Goal: Task Accomplishment & Management: Use online tool/utility

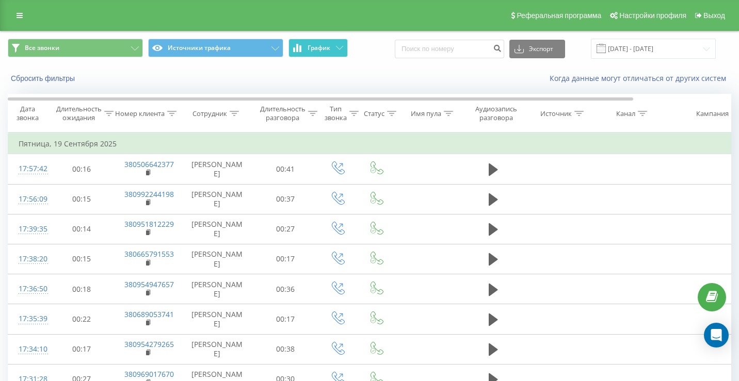
click at [338, 50] on icon at bounding box center [339, 48] width 7 height 4
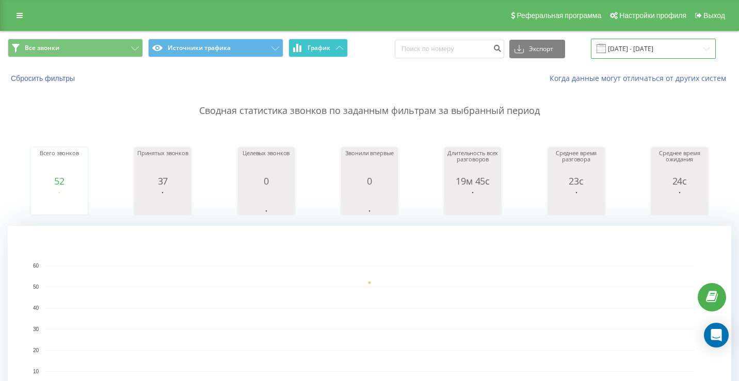
click at [645, 42] on input "19.09.2025 - 19.09.2025" at bounding box center [653, 49] width 125 height 20
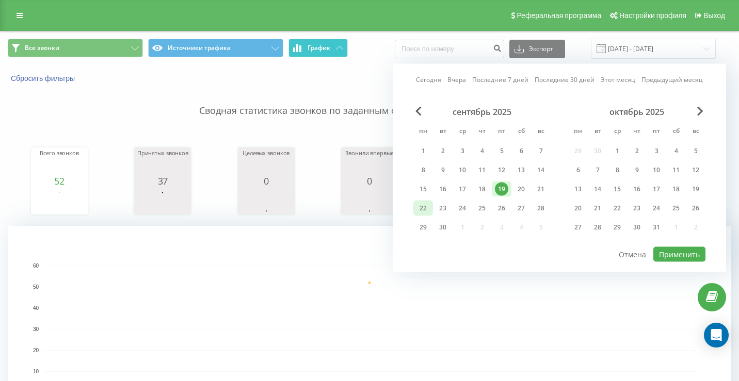
click at [424, 208] on div "22" at bounding box center [422, 208] width 13 height 13
click at [674, 259] on button "Применить" at bounding box center [679, 254] width 52 height 15
type input "[DATE] - [DATE]"
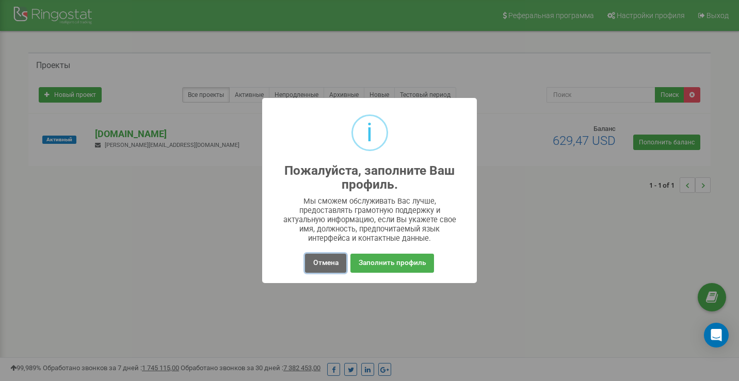
click at [341, 254] on button "Отмена" at bounding box center [325, 263] width 41 height 19
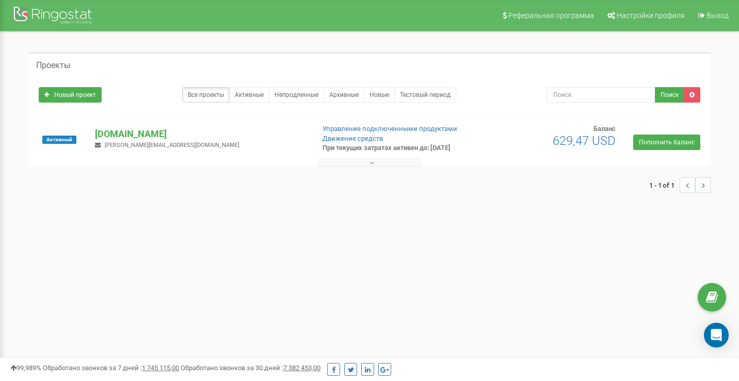
click at [380, 162] on button at bounding box center [369, 163] width 103 height 8
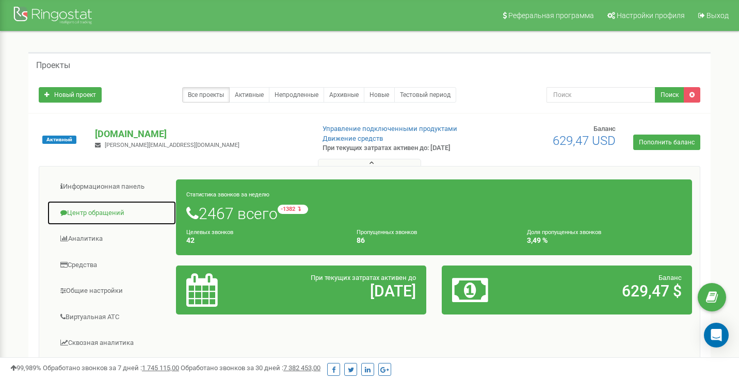
click at [89, 216] on link "Центр обращений" at bounding box center [111, 213] width 129 height 25
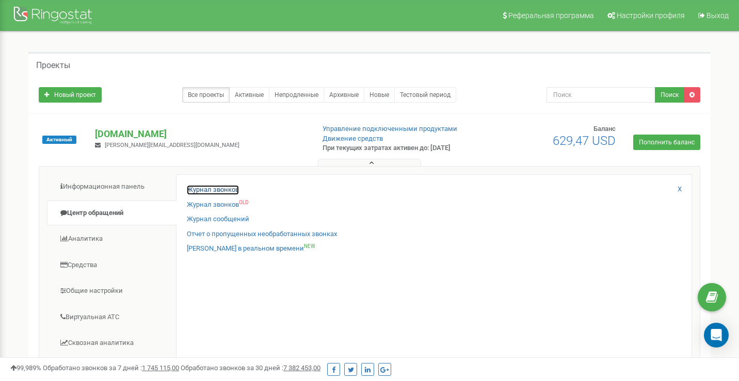
click at [202, 188] on link "Журнал звонков" at bounding box center [213, 190] width 52 height 10
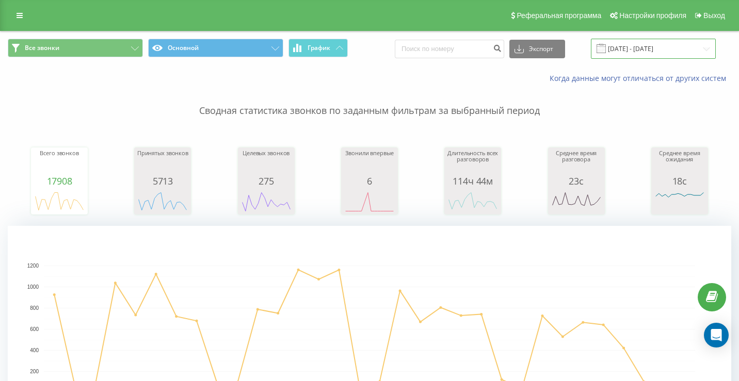
click at [639, 47] on input "[DATE] - [DATE]" at bounding box center [653, 49] width 125 height 20
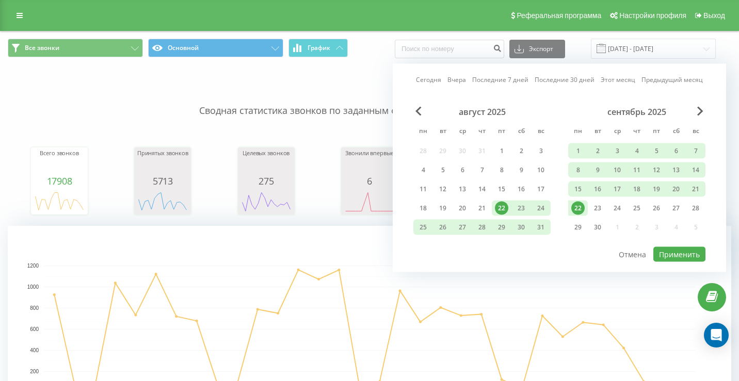
click at [582, 206] on div "22" at bounding box center [577, 208] width 13 height 13
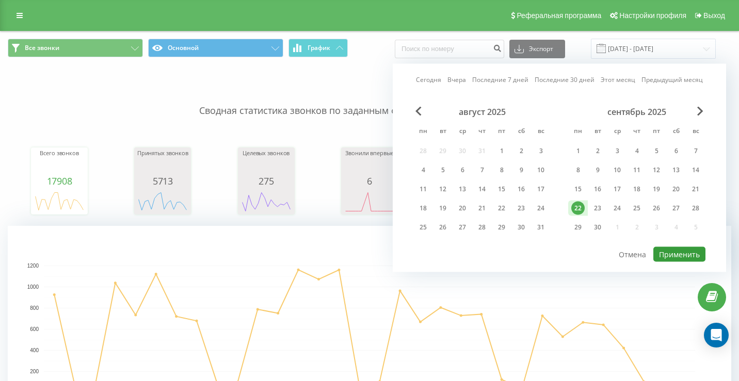
click at [672, 249] on button "Применить" at bounding box center [679, 254] width 52 height 15
type input "[DATE] - [DATE]"
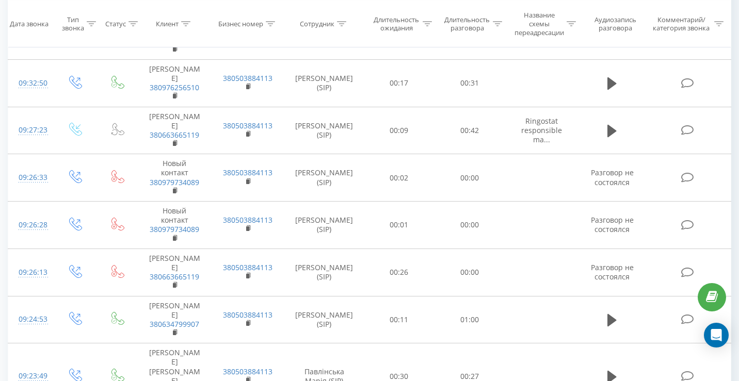
scroll to position [421, 0]
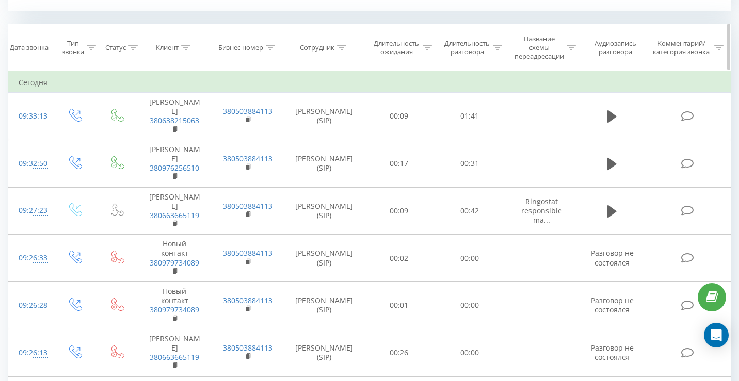
click at [340, 39] on th "Сотрудник" at bounding box center [324, 47] width 79 height 47
click at [340, 42] on th "Сотрудник" at bounding box center [324, 47] width 79 height 47
click at [340, 52] on div at bounding box center [341, 47] width 9 height 9
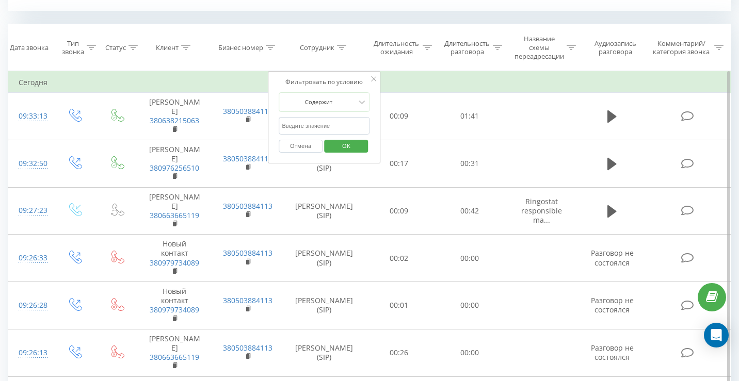
click at [320, 122] on input "text" at bounding box center [324, 126] width 91 height 18
type input "c"
type input "ч"
type input "сім"
click at [344, 143] on span "OK" at bounding box center [346, 146] width 29 height 16
